Goal: Information Seeking & Learning: Learn about a topic

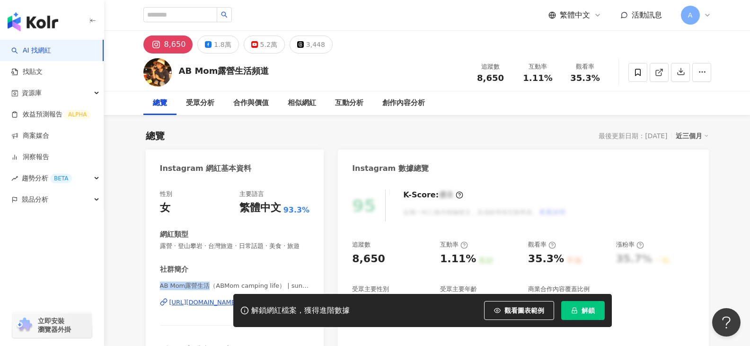
scroll to position [142, 0]
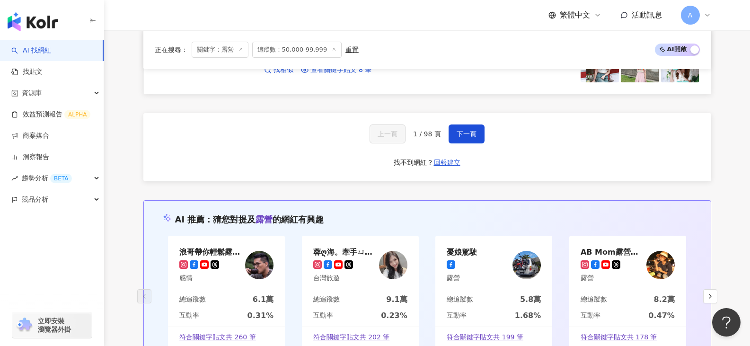
scroll to position [1750, 0]
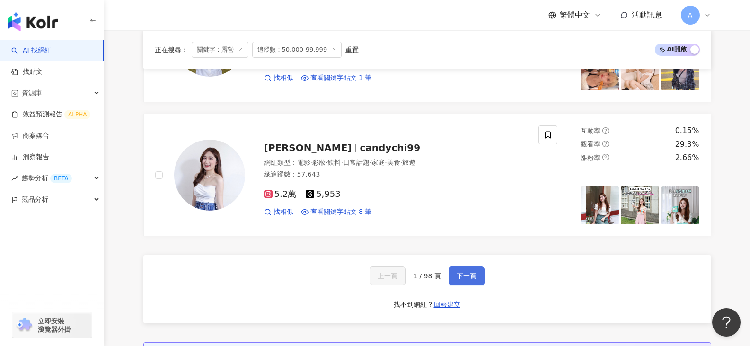
click at [463, 276] on span "下一頁" at bounding box center [467, 276] width 20 height 8
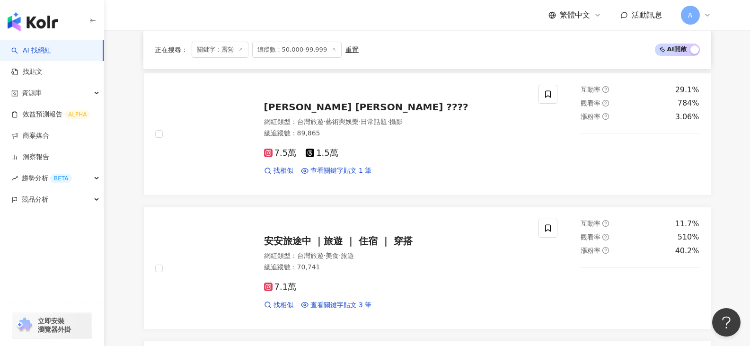
scroll to position [406, 0]
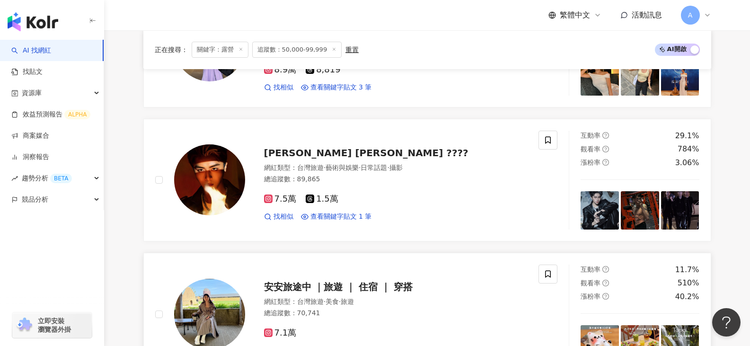
click at [302, 281] on span "安安旅途中 ｜旅遊 ｜ 住宿 ｜ 穿搭" at bounding box center [338, 286] width 149 height 11
